Goal: Navigation & Orientation: Find specific page/section

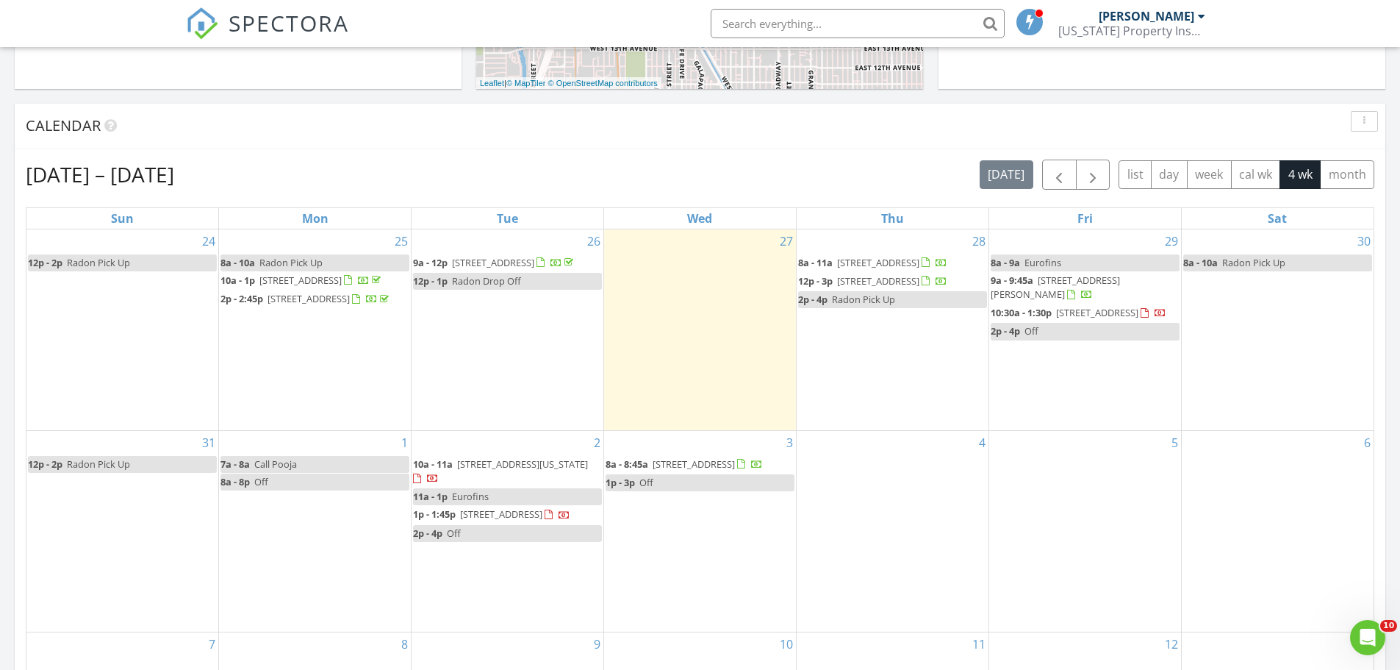
scroll to position [1360, 1423]
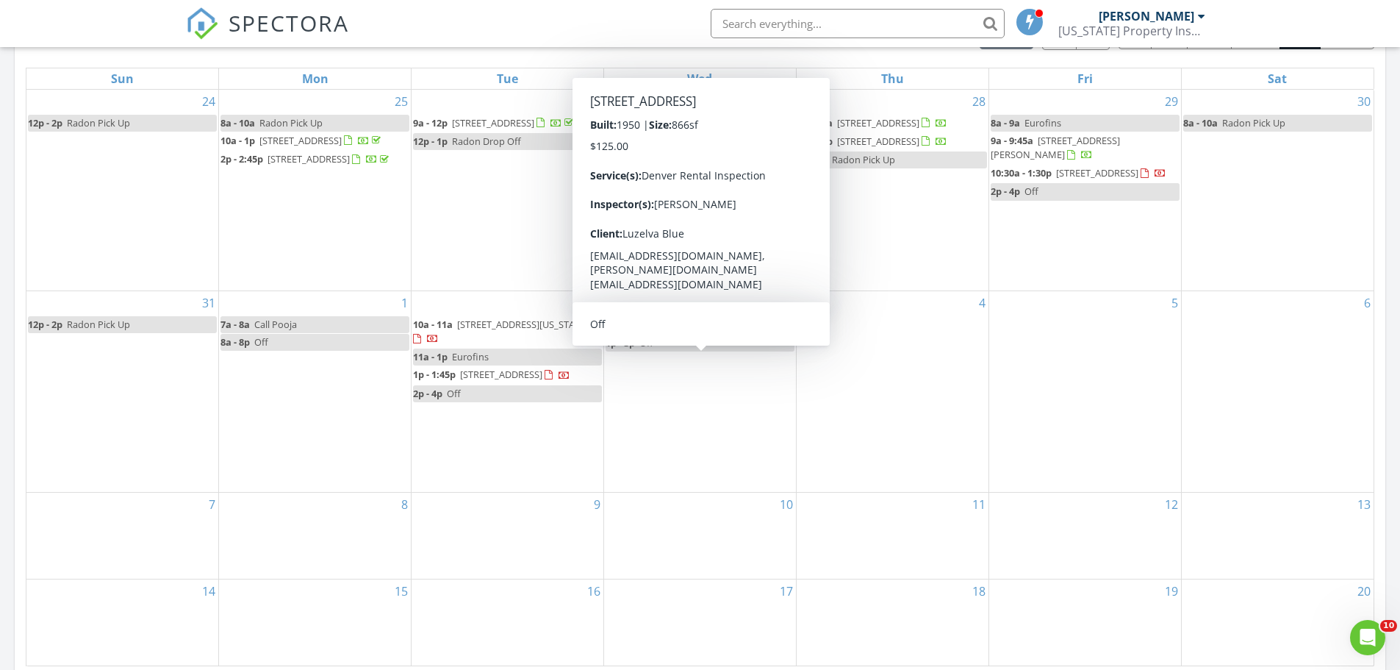
scroll to position [462, 0]
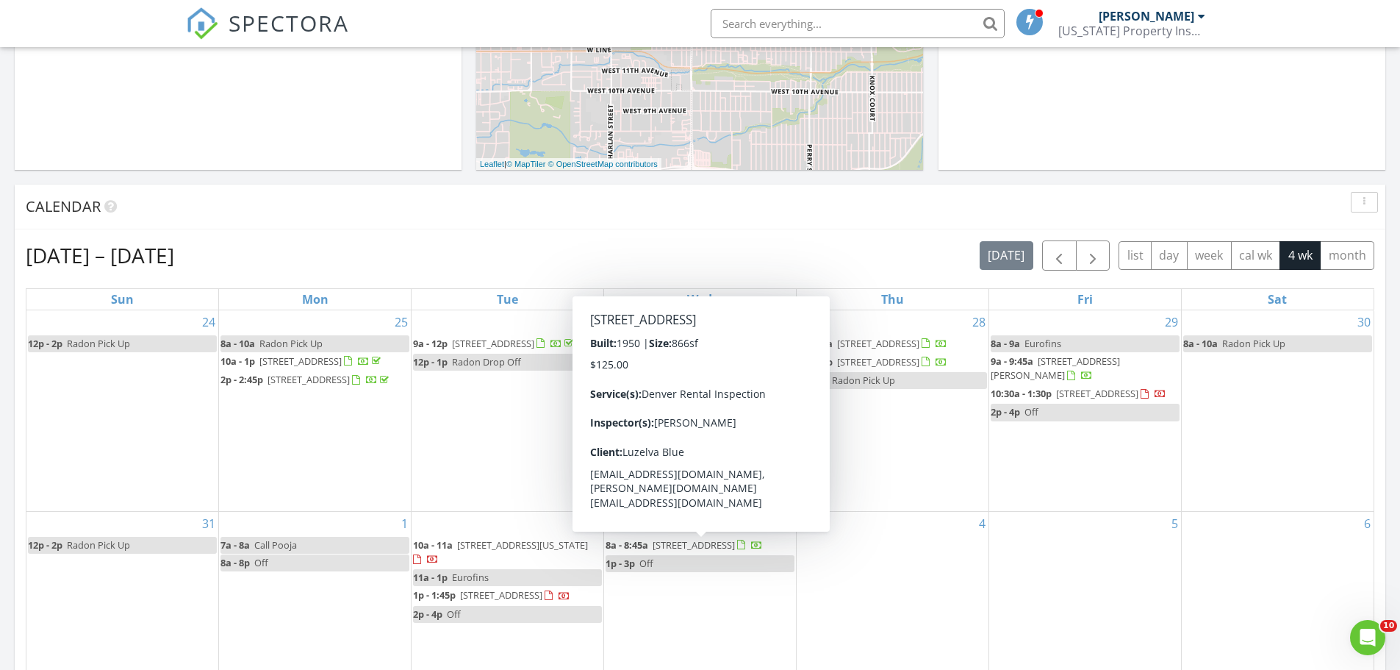
click at [663, 215] on div "Calendar" at bounding box center [689, 207] width 1327 height 22
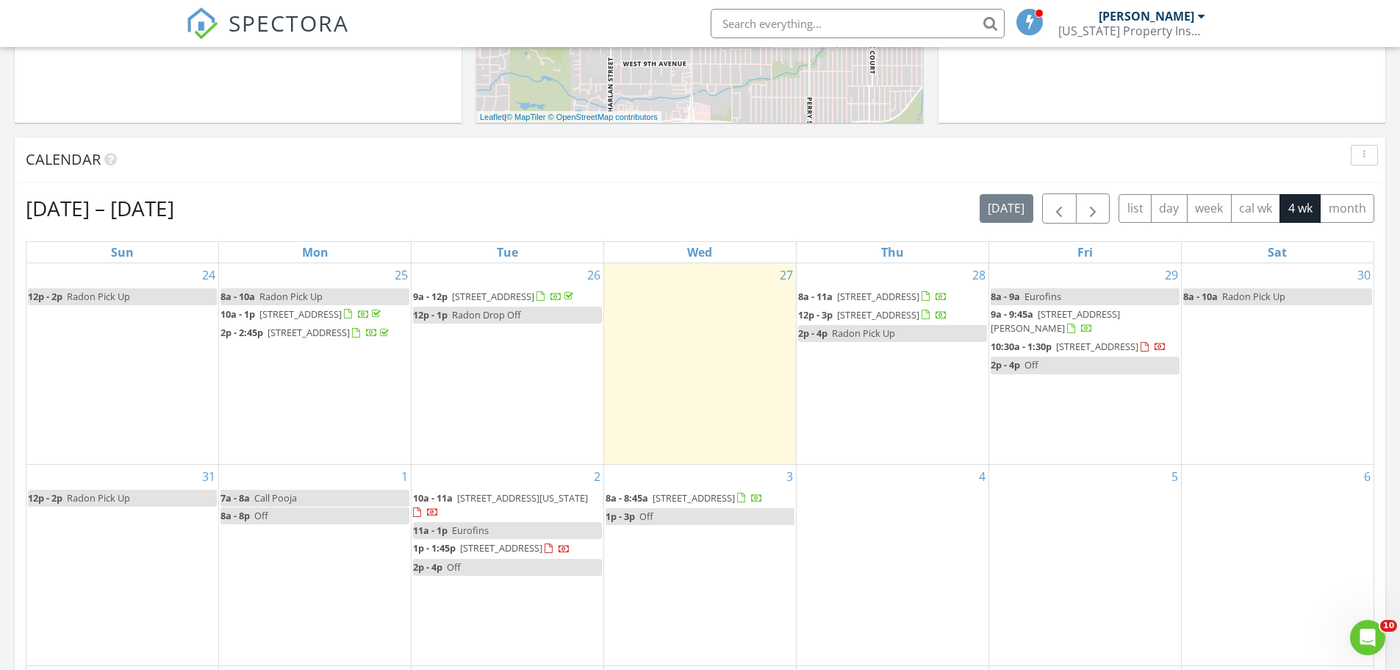
scroll to position [536, 0]
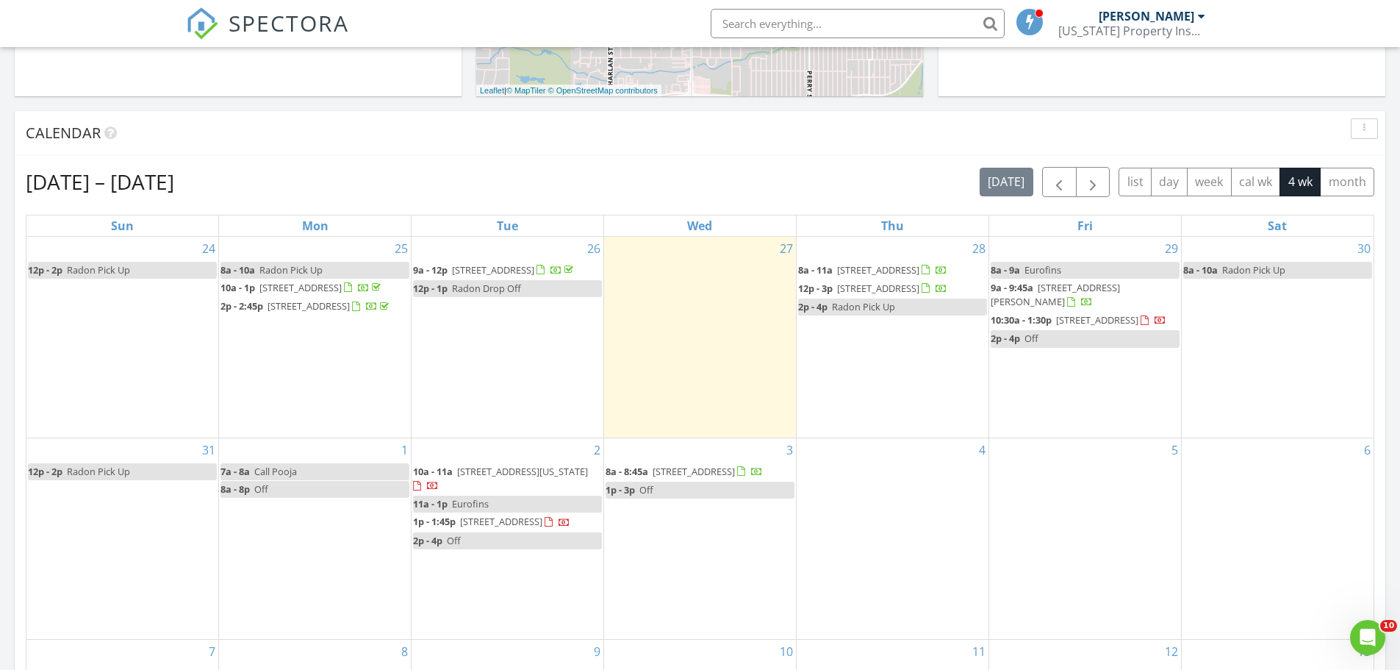
click at [584, 174] on div "[DATE] – [DATE] [DATE] list day week cal wk 4 wk month" at bounding box center [700, 182] width 1349 height 30
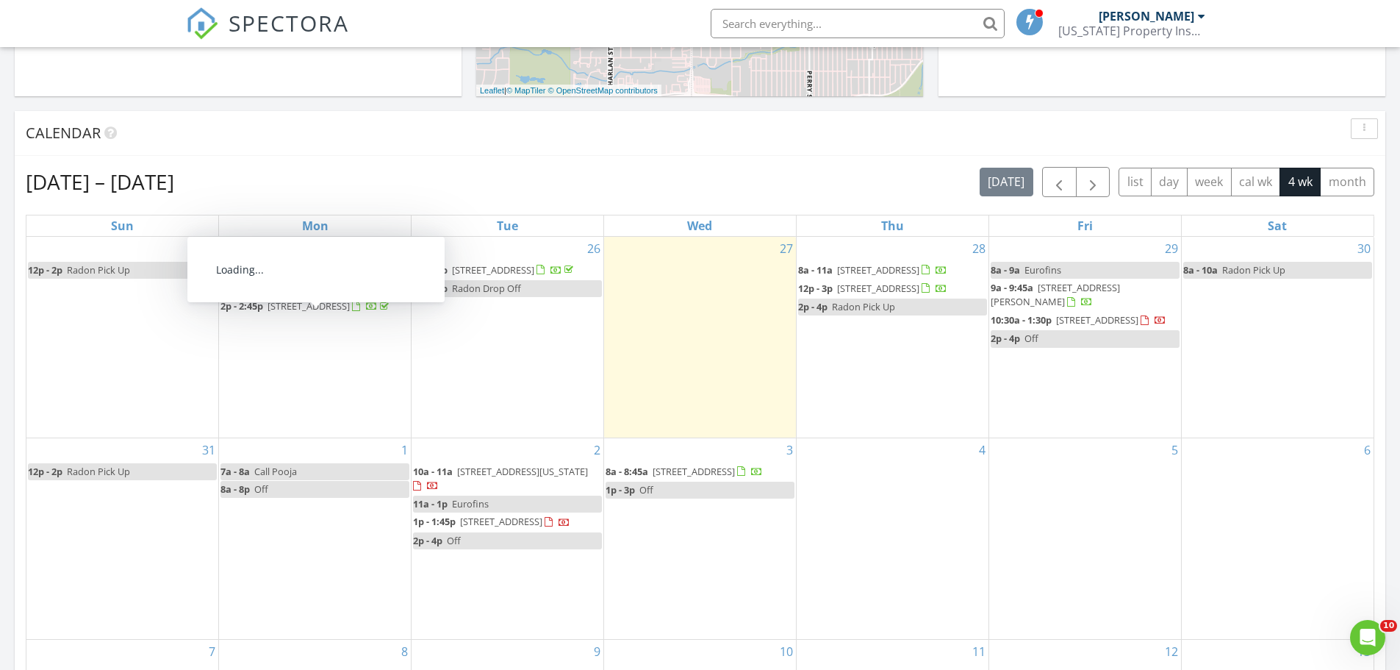
click at [609, 181] on div "[DATE] – [DATE] [DATE] list day week cal wk 4 wk month" at bounding box center [700, 182] width 1349 height 30
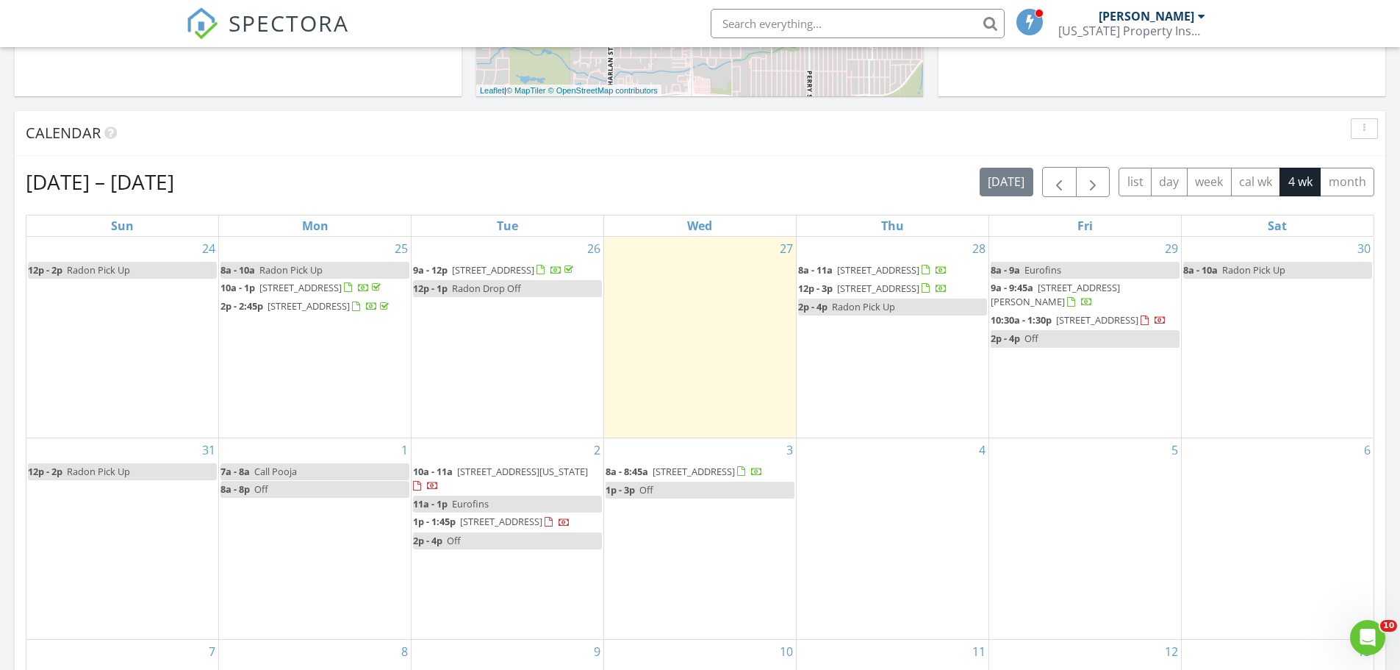
click at [415, 134] on div "Calendar" at bounding box center [689, 133] width 1327 height 22
